Goal: Find specific page/section: Find specific page/section

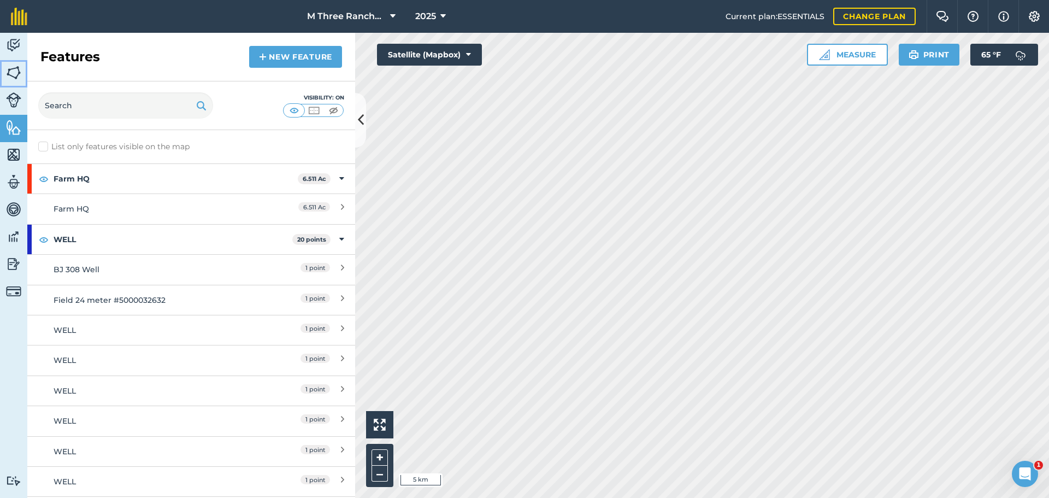
click at [5, 76] on link "Fields" at bounding box center [13, 73] width 27 height 27
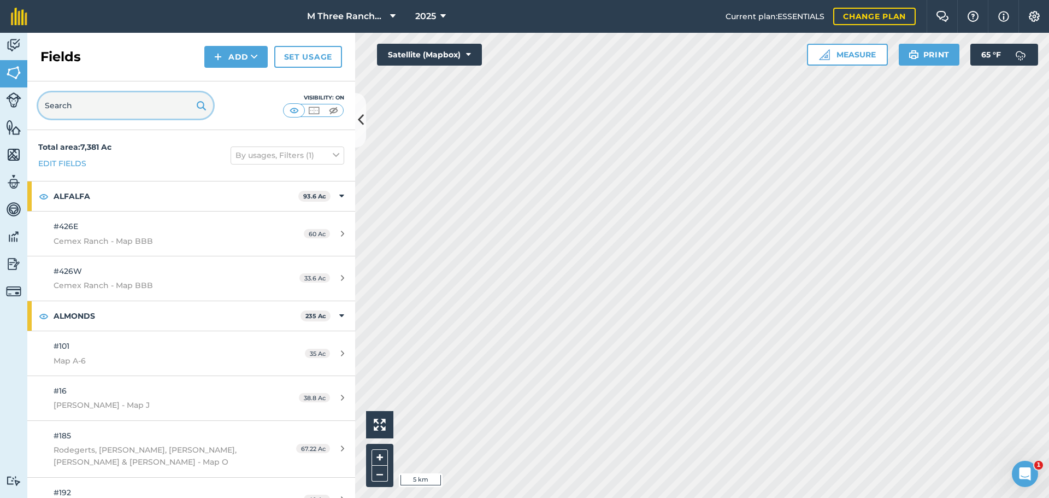
click at [170, 109] on input "text" at bounding box center [125, 105] width 175 height 26
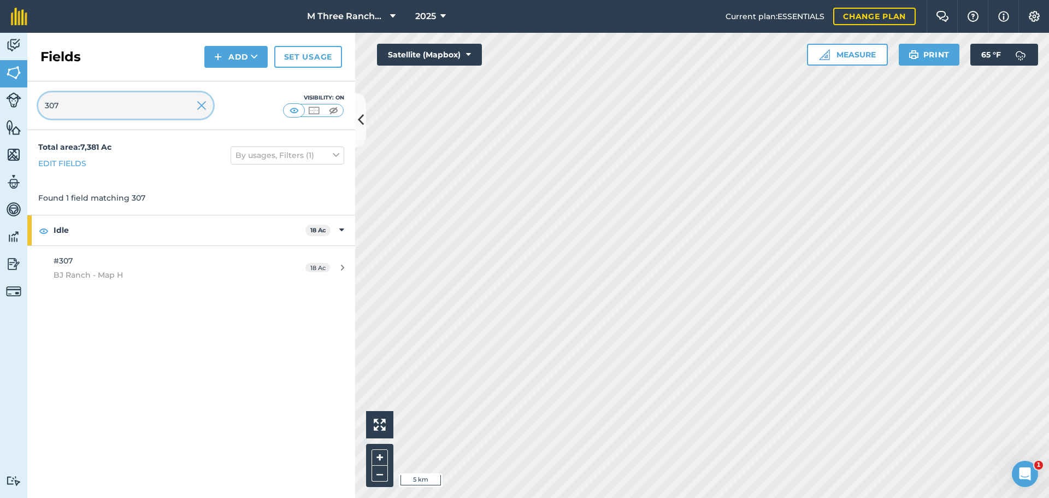
type input "307"
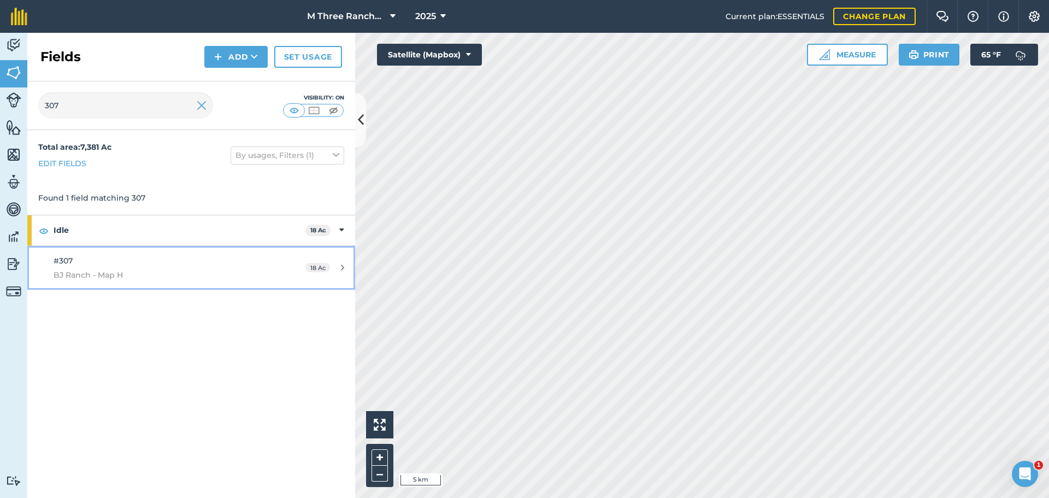
click at [164, 257] on div "#307 BJ Ranch - Map H" at bounding box center [156, 268] width 205 height 27
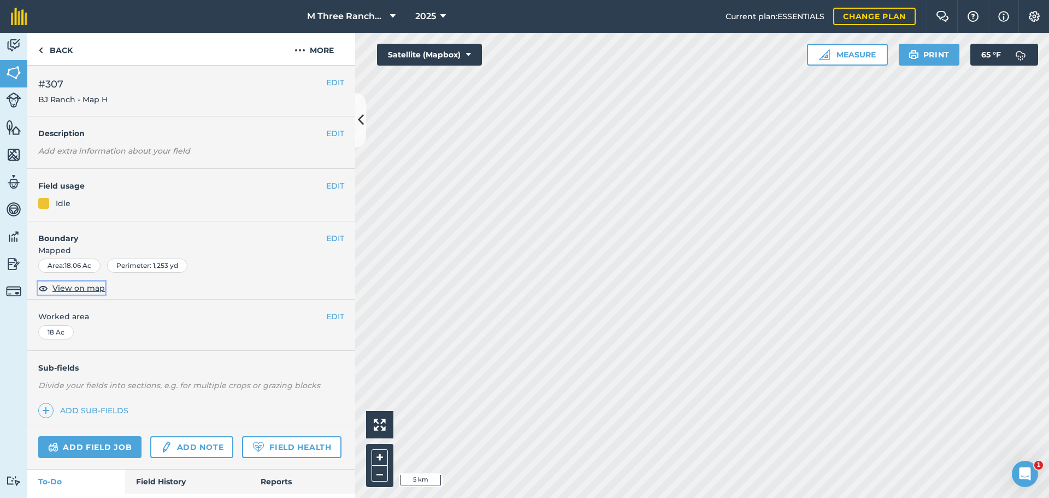
click at [70, 287] on span "View on map" at bounding box center [78, 288] width 52 height 12
click at [364, 125] on button at bounding box center [360, 120] width 11 height 55
